Goal: Task Accomplishment & Management: Manage account settings

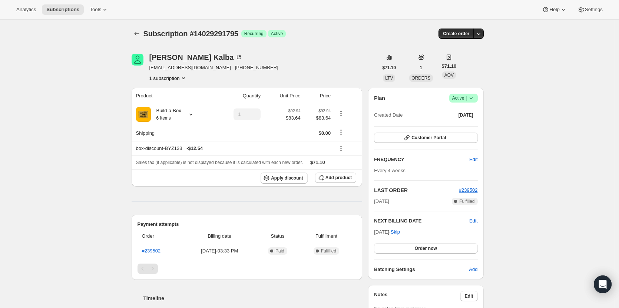
click at [465, 98] on span "Active |" at bounding box center [463, 97] width 23 height 7
click at [463, 123] on span "Cancel subscription" at bounding box center [466, 126] width 42 height 6
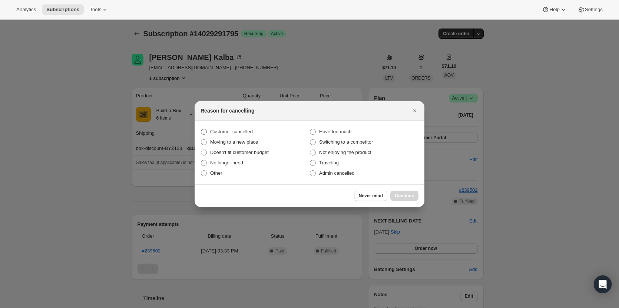
click at [228, 130] on span "Customer cancelled" at bounding box center [231, 132] width 43 height 6
click at [201, 129] on input "Customer cancelled" at bounding box center [201, 129] width 0 height 0
radio input "true"
click at [404, 197] on span "Continue" at bounding box center [404, 196] width 19 height 6
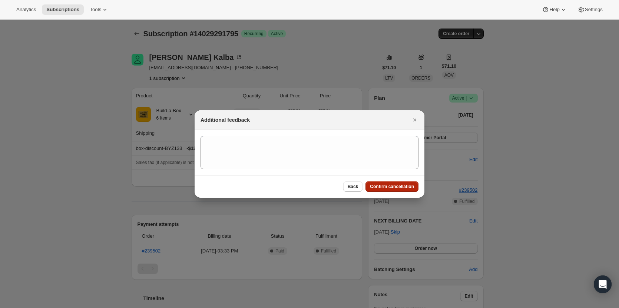
click at [401, 187] on span "Confirm cancellation" at bounding box center [392, 187] width 44 height 6
